Goal: Complete application form

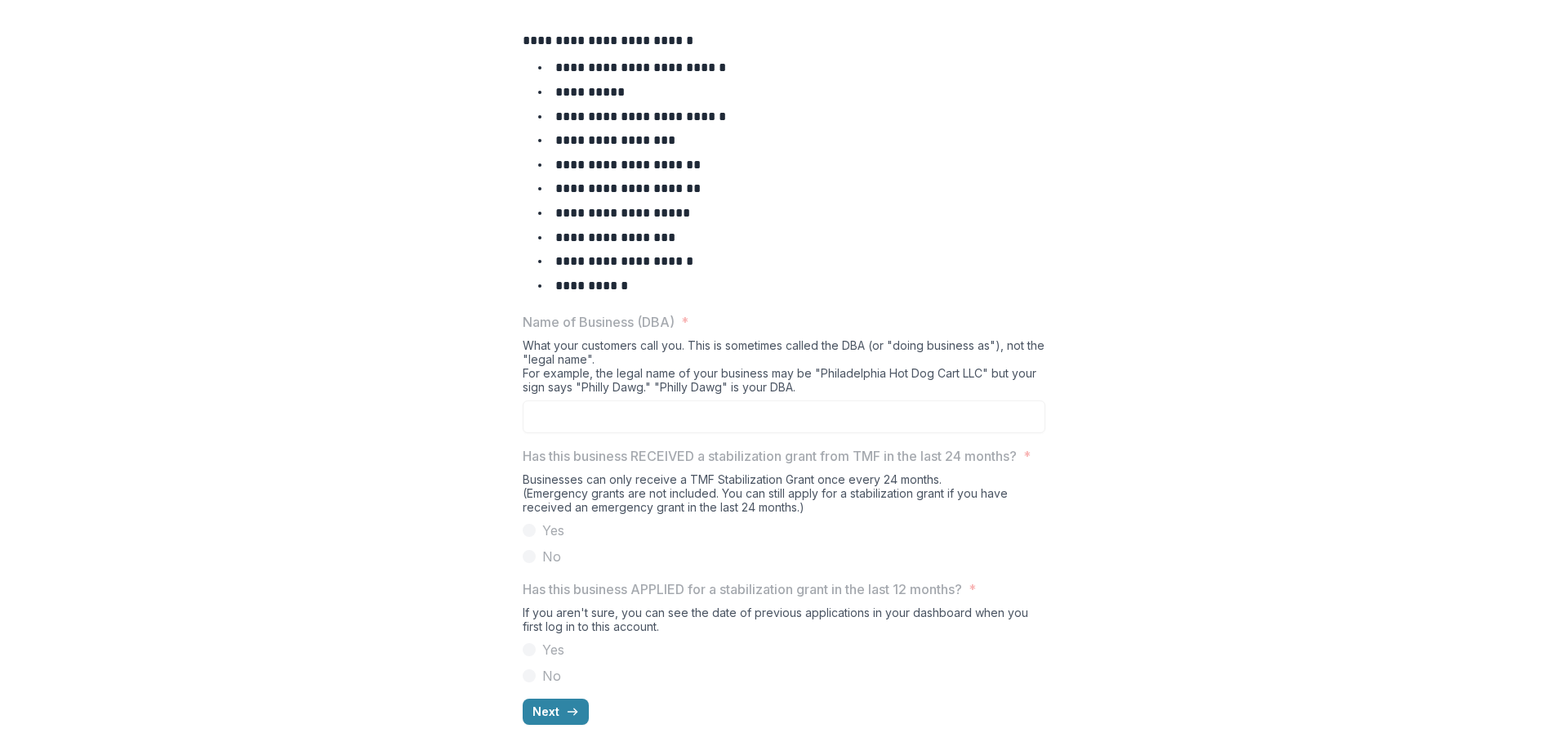
scroll to position [653, 0]
click at [629, 312] on p "Name of Business (DBA)" at bounding box center [598, 322] width 152 height 20
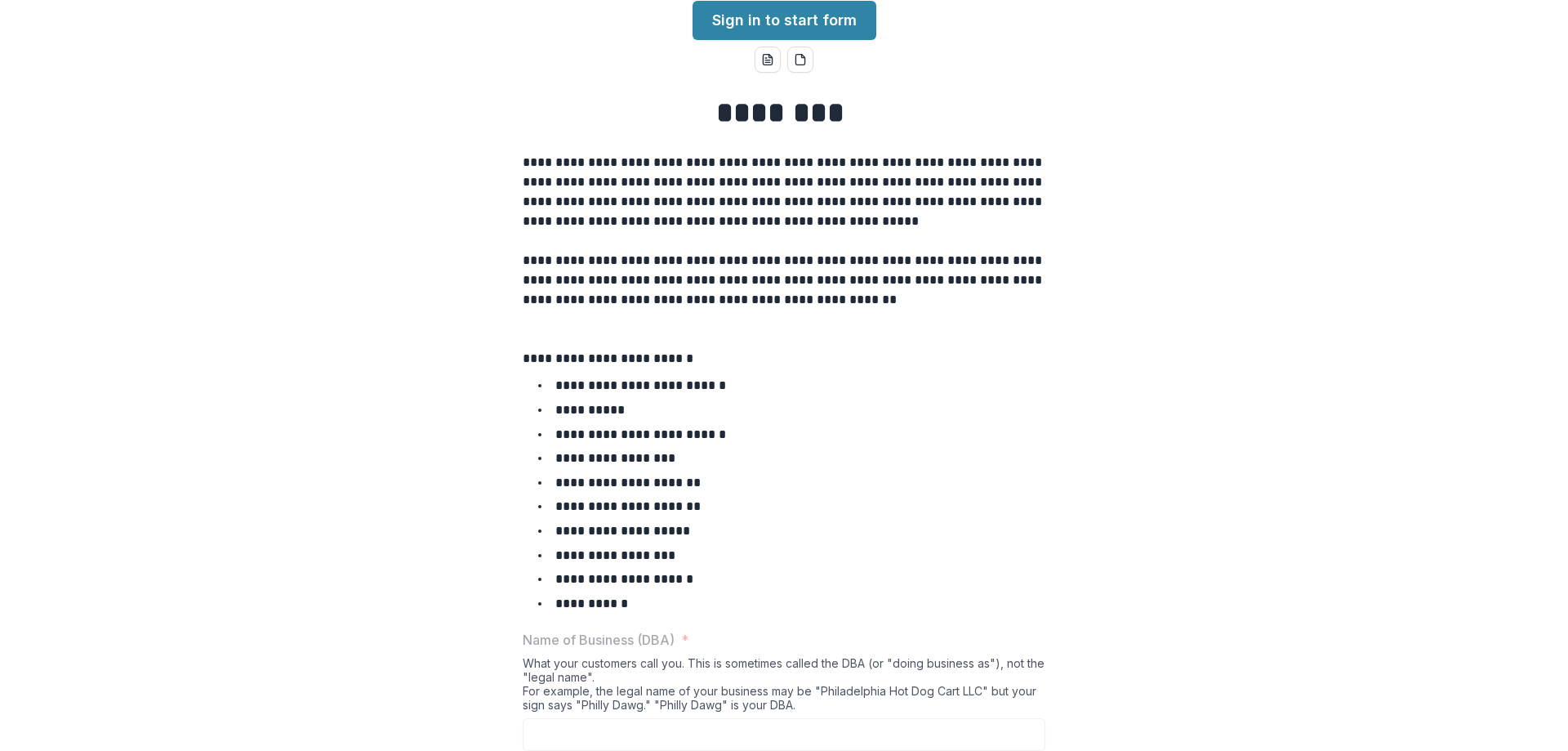
scroll to position [162, 0]
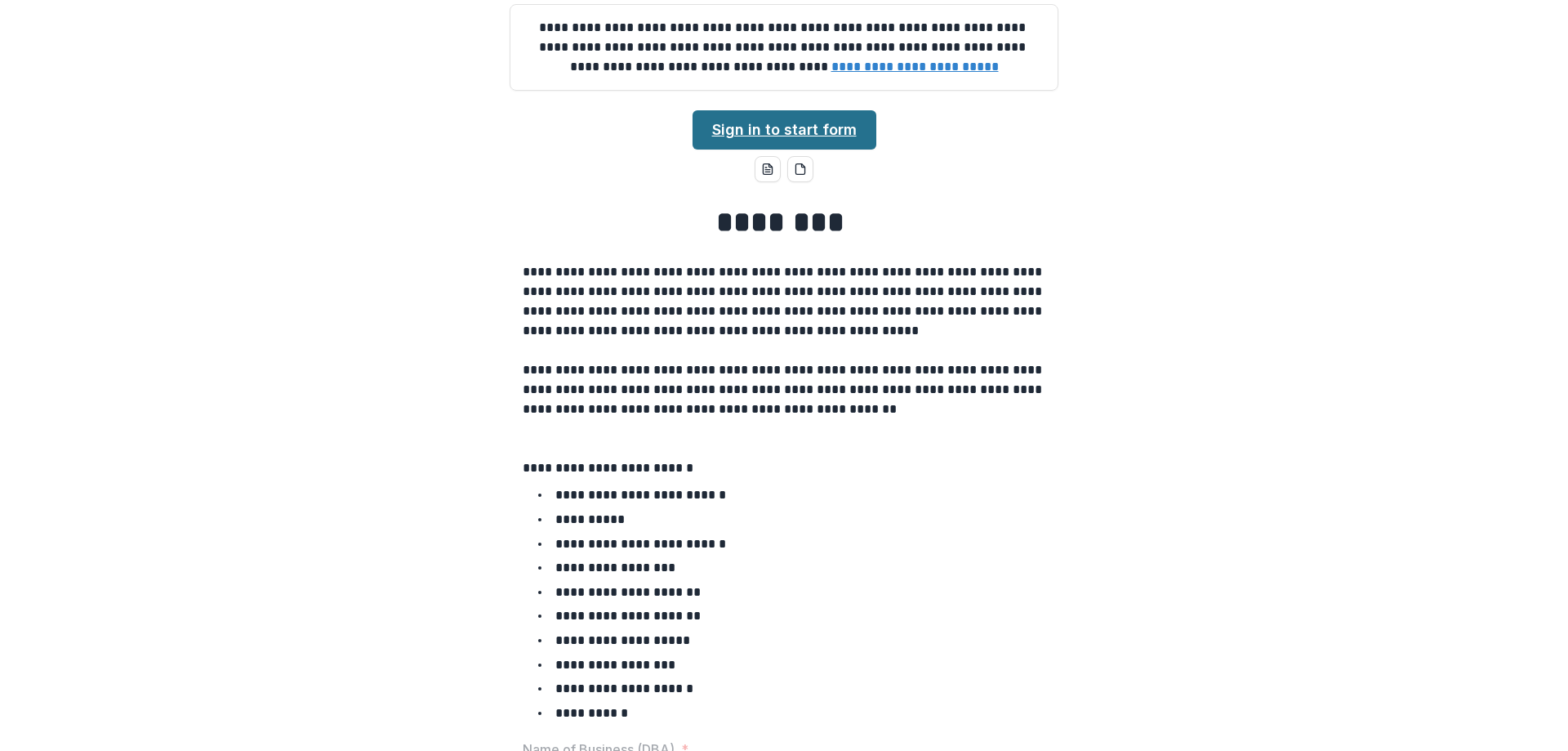
click at [780, 150] on link "Sign in to start form" at bounding box center [784, 129] width 184 height 39
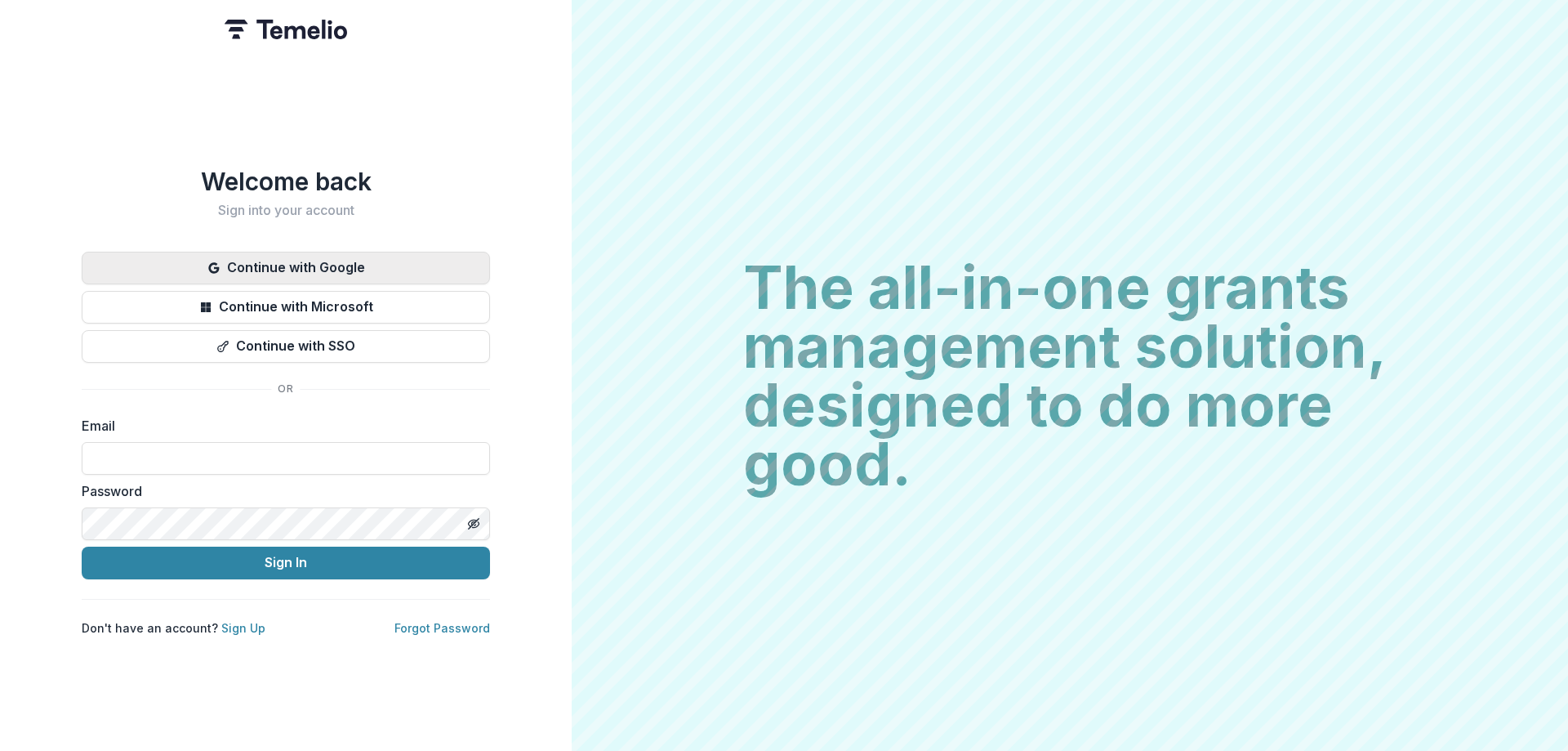
click at [369, 271] on button "Continue with Google" at bounding box center [286, 268] width 408 height 32
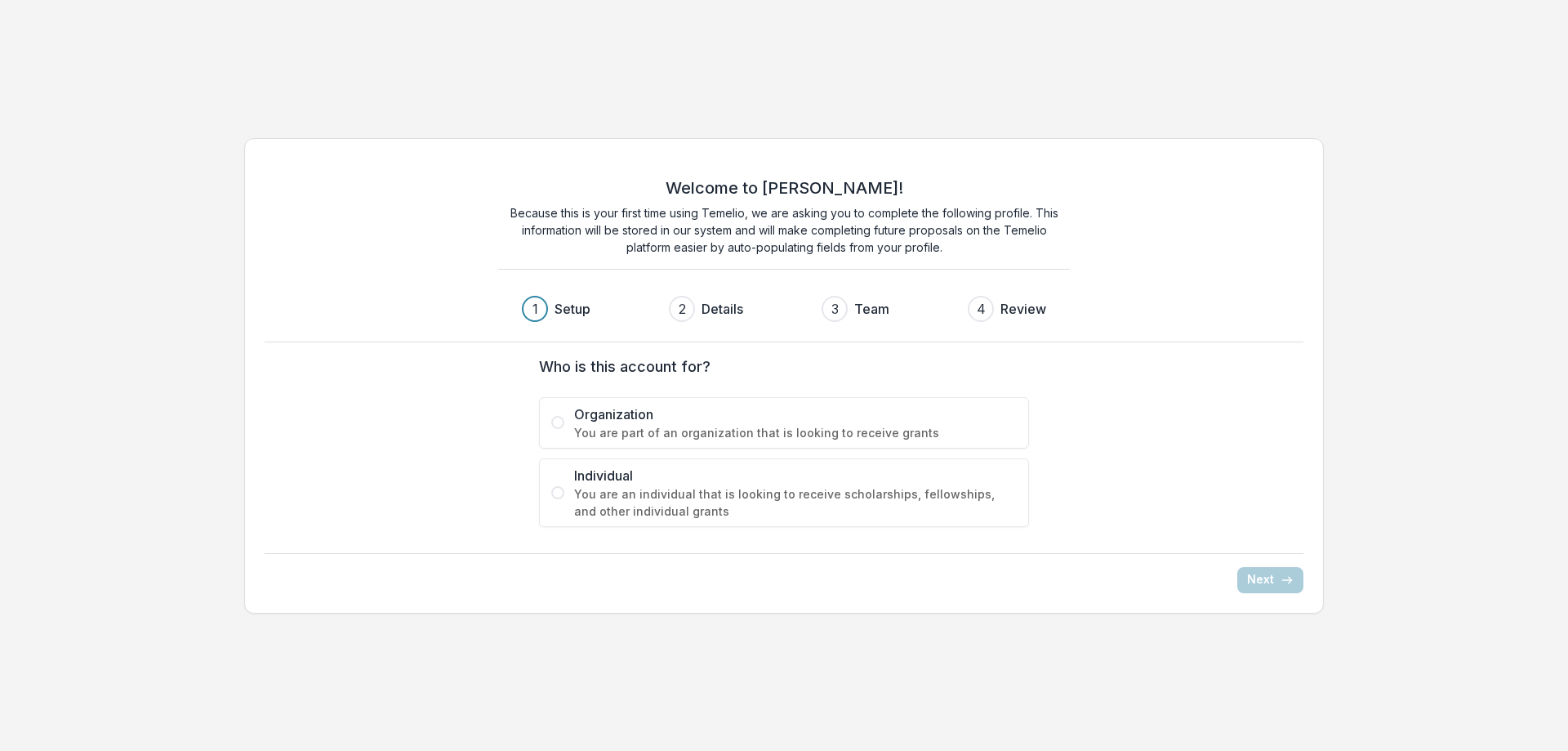
click at [817, 490] on span "You are an individual that is looking to receive scholarships, fellowships, and…" at bounding box center [795, 502] width 442 height 34
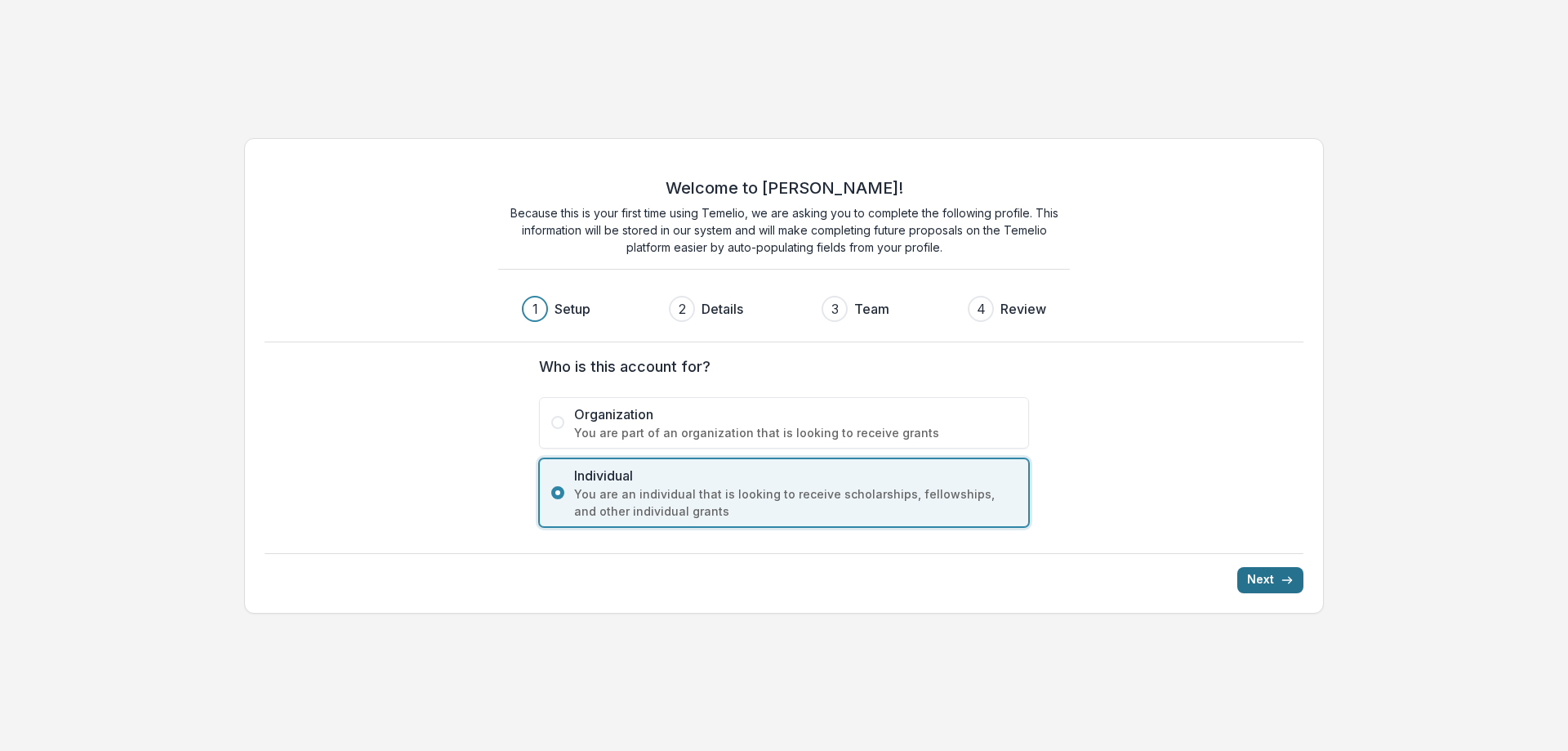
click at [1278, 589] on button "Next" at bounding box center [1270, 580] width 66 height 26
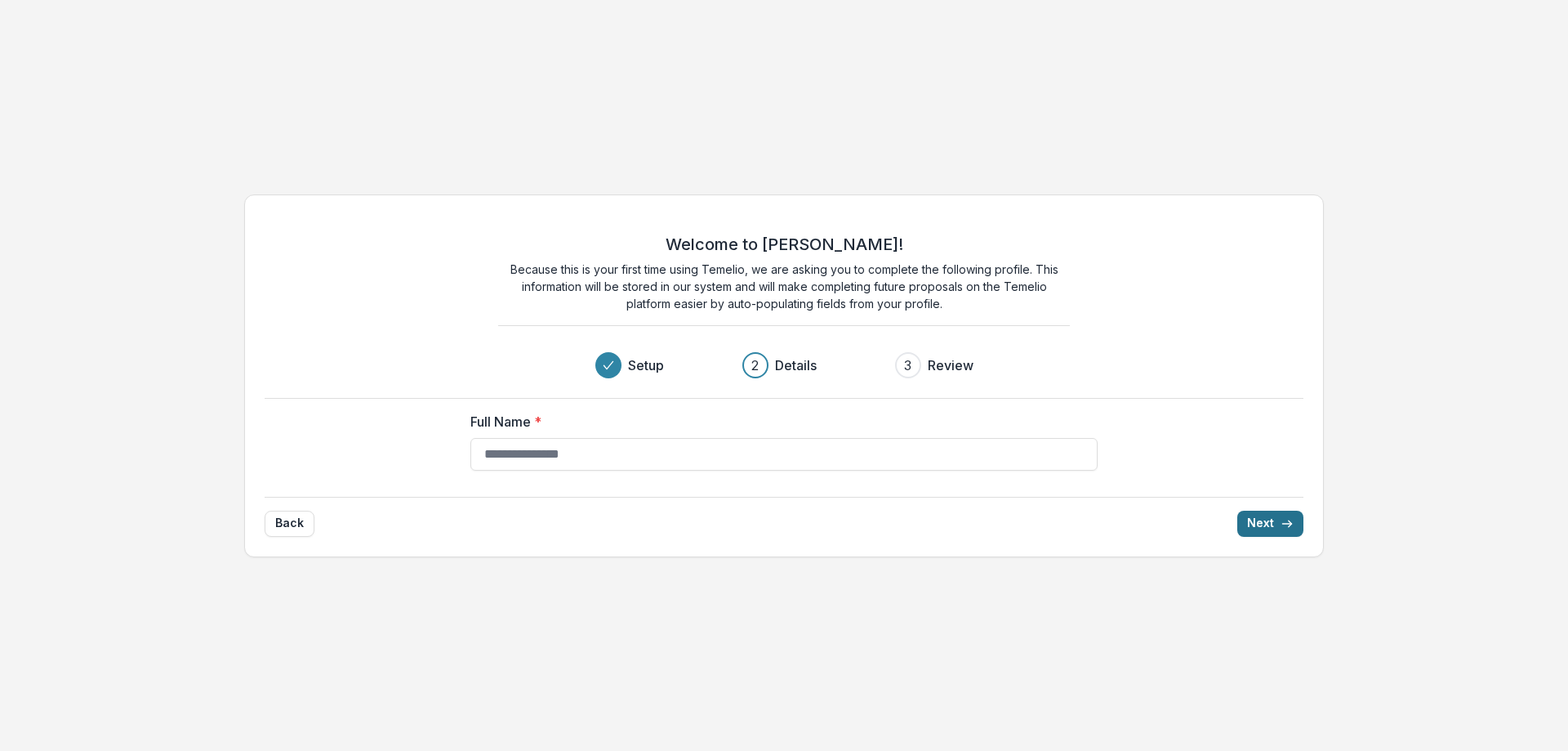
click at [1275, 526] on button "Next" at bounding box center [1270, 523] width 66 height 26
click at [707, 445] on input "Full Name *" at bounding box center [784, 454] width 627 height 32
click at [248, 279] on div "Welcome to [PERSON_NAME]! Because this is your first time using Temelio, we are…" at bounding box center [784, 376] width 1080 height 362
click at [917, 445] on input "Full Name *" at bounding box center [784, 454] width 627 height 32
click at [621, 432] on div "Full Name *" at bounding box center [784, 441] width 627 height 59
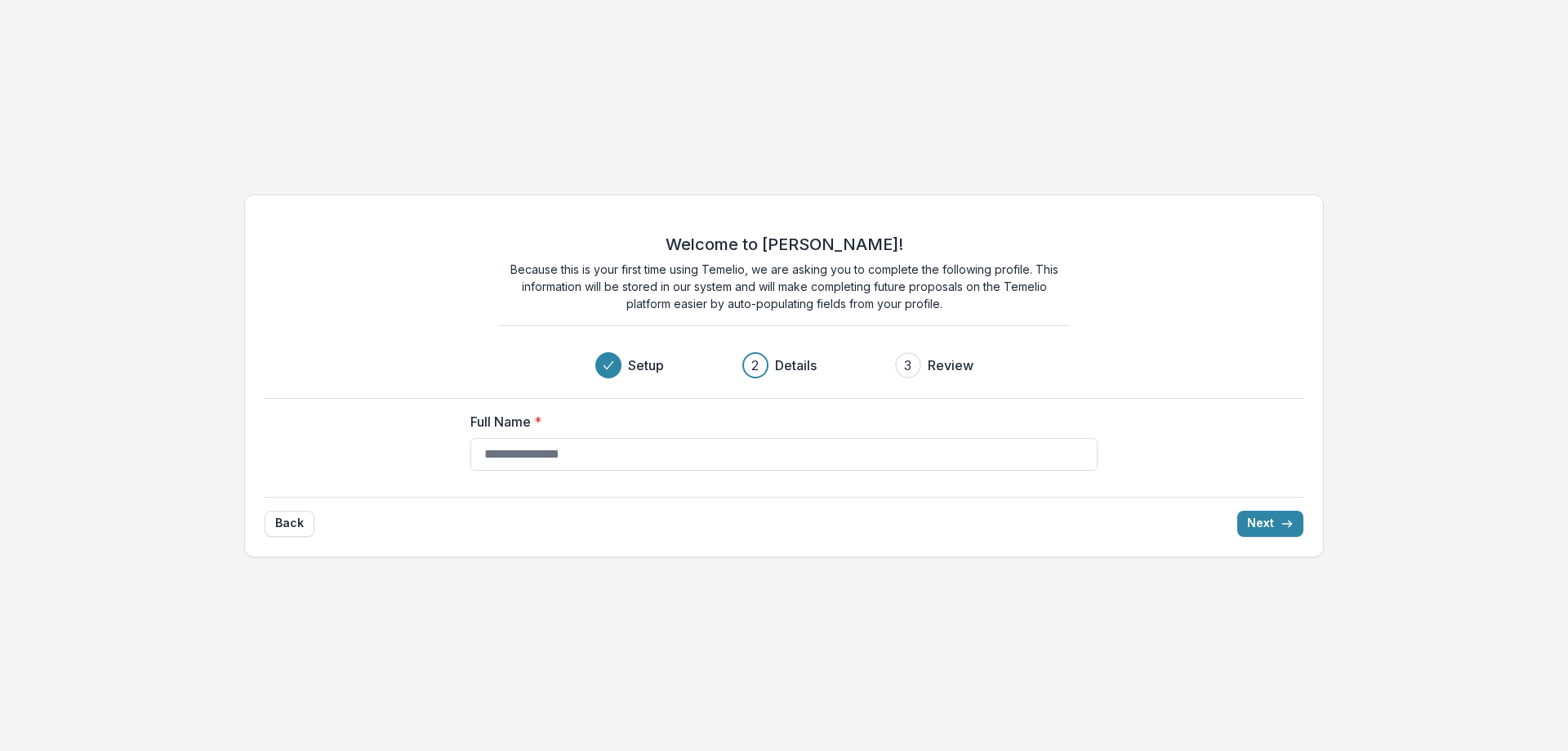
click at [560, 416] on label "Full Name *" at bounding box center [779, 422] width 617 height 20
click at [560, 438] on input "Full Name *" at bounding box center [784, 454] width 627 height 32
click at [287, 517] on button "Back" at bounding box center [289, 523] width 50 height 26
